Goal: Feedback & Contribution: Contribute content

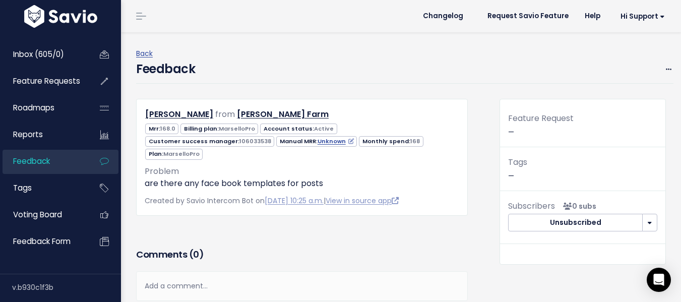
drag, startPoint x: 289, startPoint y: 43, endPoint x: 295, endPoint y: 43, distance: 5.5
click at [289, 43] on div "Back Feedback Edit [GEOGRAPHIC_DATA]" at bounding box center [405, 65] width 538 height 67
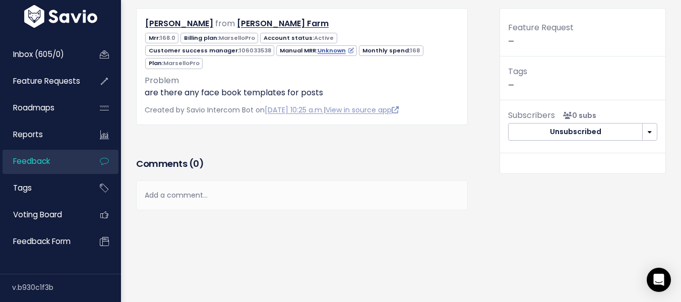
drag, startPoint x: 184, startPoint y: 180, endPoint x: 226, endPoint y: 151, distance: 51.6
click at [184, 181] on div "Add a comment..." at bounding box center [302, 196] width 332 height 30
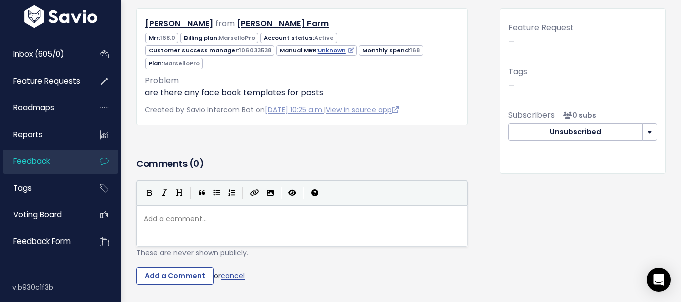
scroll to position [4, 0]
type textarea "[PERSON_NAME] notes: Addit"
type textarea "notes, additino"
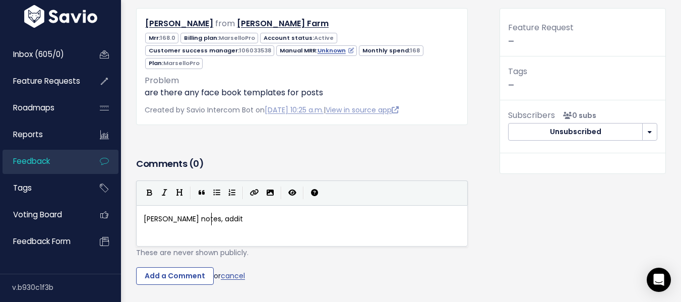
type textarea "o"
type textarea "ional details from b"
type textarea "the brand:"
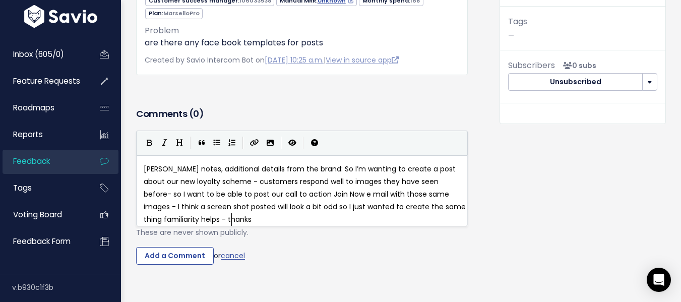
scroll to position [141, 0]
click at [184, 250] on input "Add a Comment" at bounding box center [175, 256] width 78 height 18
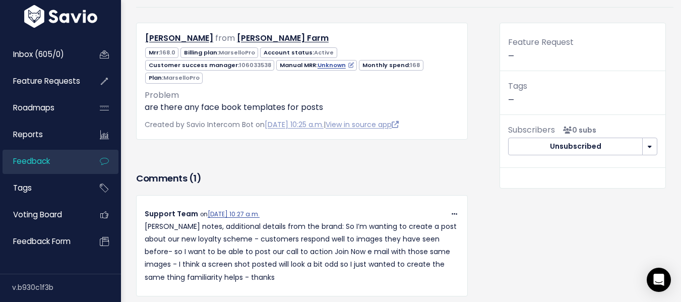
scroll to position [0, 0]
